Goal: Navigation & Orientation: Find specific page/section

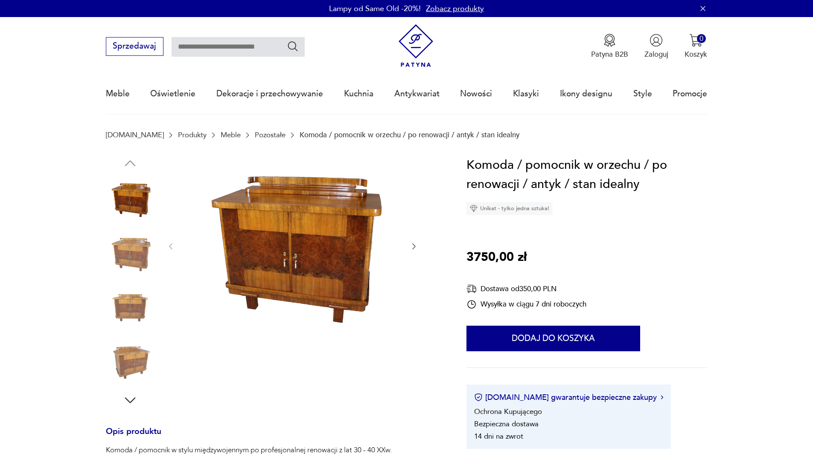
click at [413, 247] on icon "button" at bounding box center [414, 246] width 9 height 9
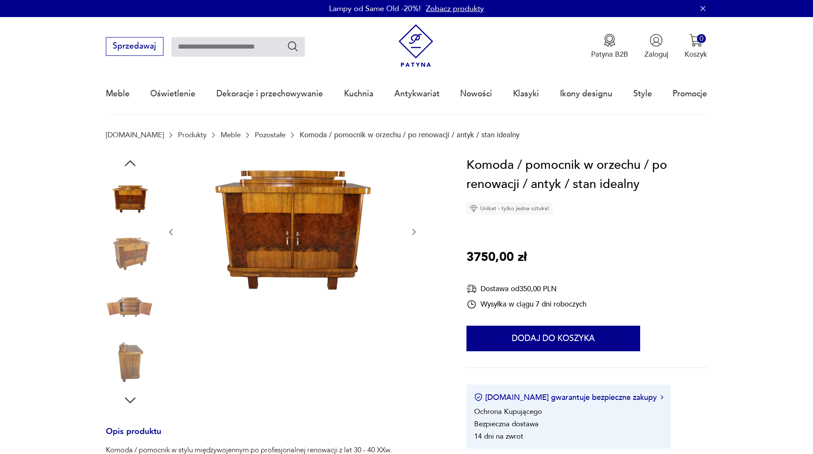
click at [413, 246] on div at bounding box center [292, 233] width 252 height 154
click at [413, 233] on icon "button" at bounding box center [414, 232] width 9 height 9
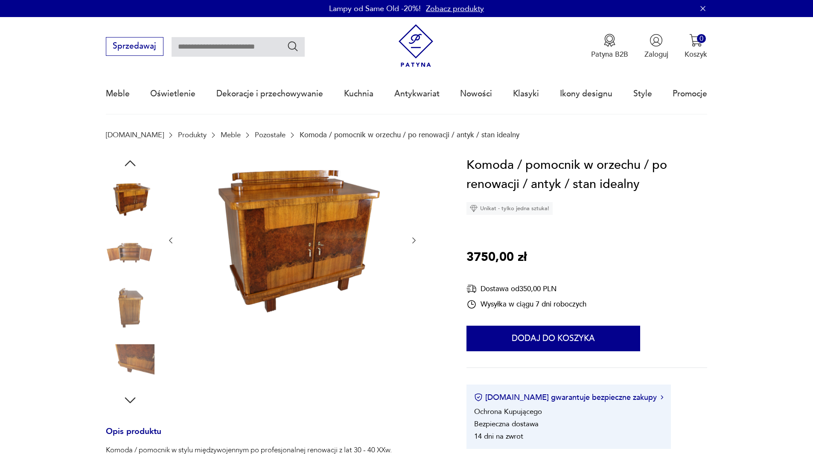
click at [413, 233] on div at bounding box center [292, 241] width 252 height 170
click at [415, 240] on icon "button" at bounding box center [413, 241] width 3 height 6
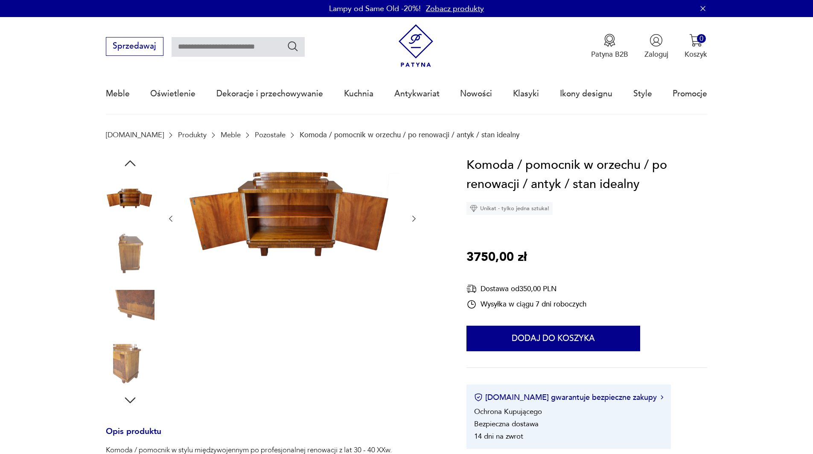
click at [413, 220] on icon "button" at bounding box center [414, 219] width 9 height 9
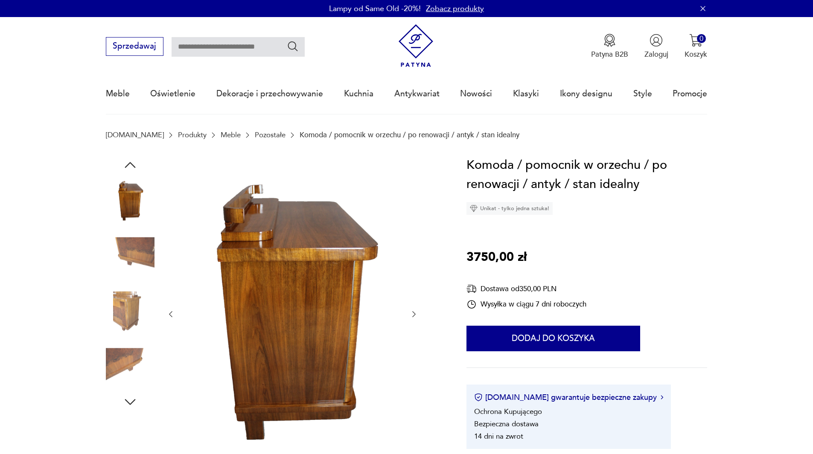
click at [414, 314] on icon "button" at bounding box center [414, 314] width 9 height 9
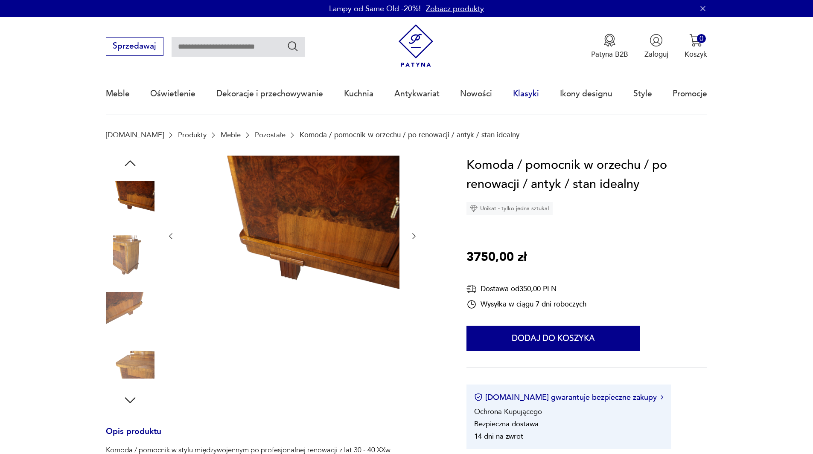
click at [531, 96] on link "Klasyki" at bounding box center [526, 93] width 26 height 39
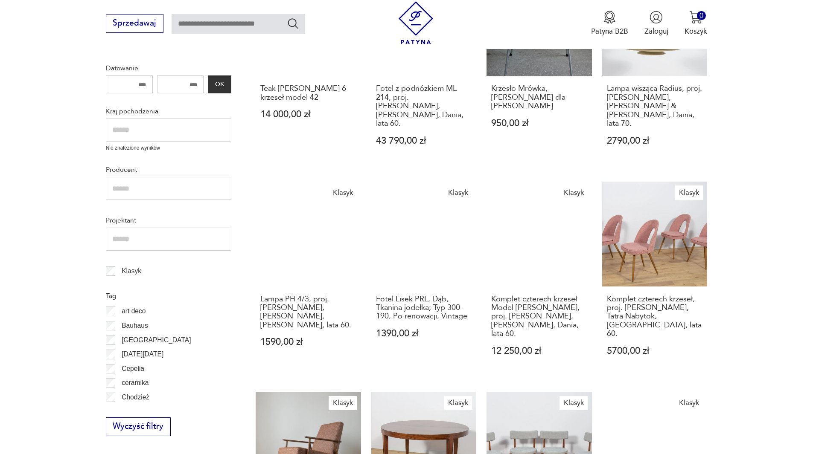
scroll to position [144, 0]
